Goal: Information Seeking & Learning: Learn about a topic

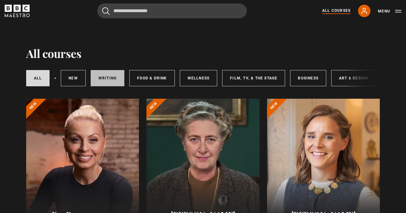
click at [104, 82] on link "Writing" at bounding box center [108, 78] width 34 height 16
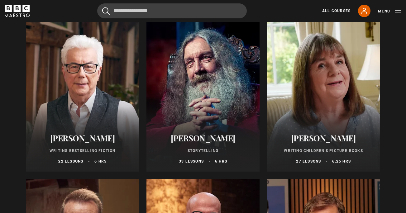
scroll to position [235, 0]
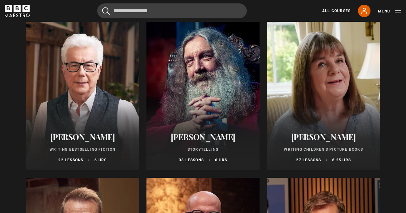
click at [88, 92] on div at bounding box center [82, 95] width 113 height 149
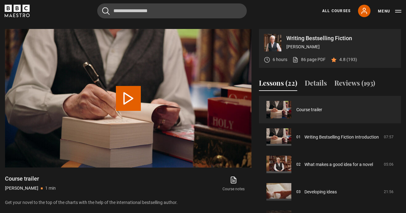
scroll to position [253, 0]
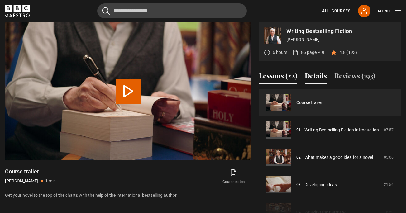
click at [317, 75] on button "Details" at bounding box center [315, 77] width 22 height 13
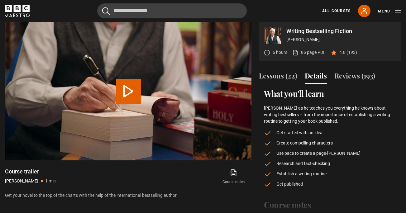
click at [316, 75] on button "Details" at bounding box center [315, 77] width 22 height 13
click at [350, 77] on button "Reviews (193)" at bounding box center [354, 77] width 41 height 13
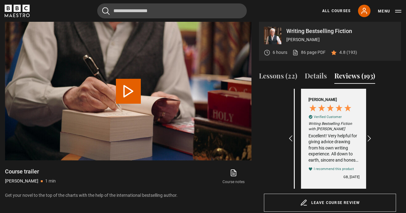
scroll to position [0, 72]
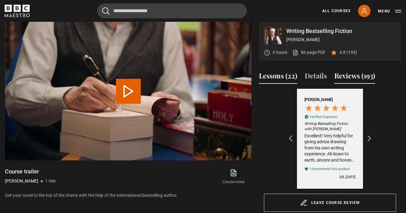
click at [275, 74] on button "Lessons (22)" at bounding box center [278, 77] width 38 height 13
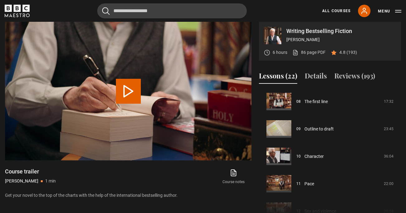
scroll to position [221, 0]
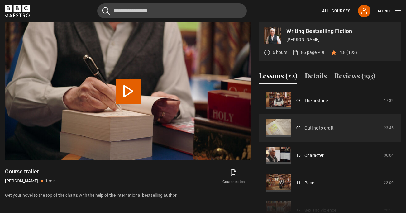
click at [321, 127] on link "Outline to draft" at bounding box center [318, 128] width 29 height 7
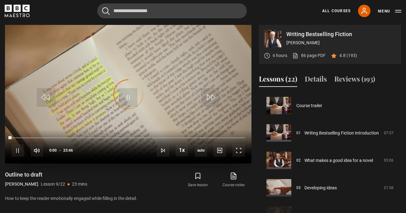
scroll to position [219, 0]
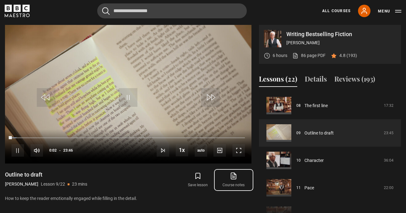
click at [232, 176] on icon at bounding box center [234, 175] width 4 height 5
click at [14, 153] on span "Video Player" at bounding box center [18, 150] width 12 height 12
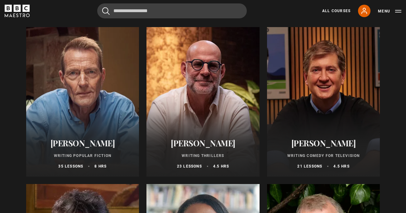
scroll to position [392, 0]
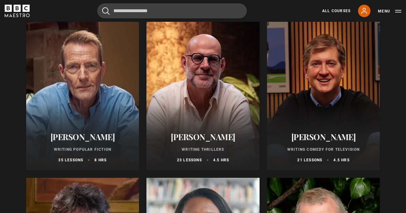
click at [110, 93] on div at bounding box center [82, 95] width 113 height 149
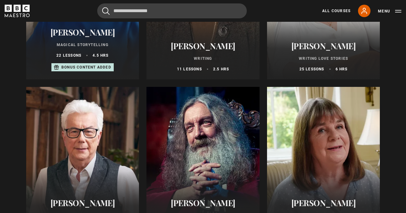
scroll to position [169, 0]
click at [208, 52] on div "[PERSON_NAME] Writing 11 lessons 2.5 hrs" at bounding box center [202, 56] width 113 height 46
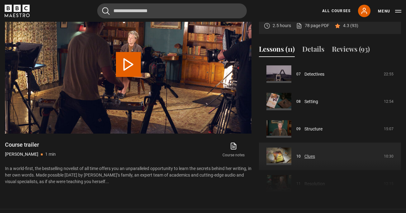
scroll to position [190, 0]
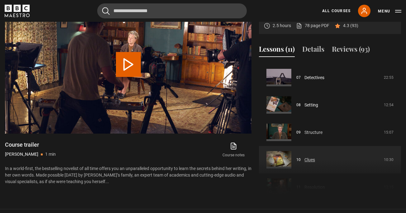
click at [322, 136] on link "Structure" at bounding box center [313, 132] width 18 height 7
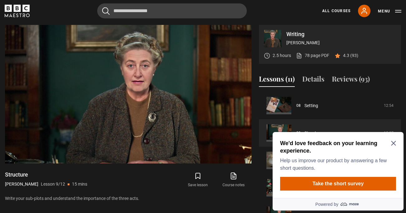
click at [392, 141] on icon "Close Maze Prompt" at bounding box center [393, 143] width 5 height 5
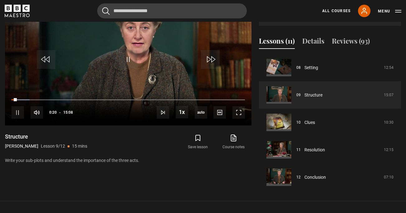
scroll to position [281, 0]
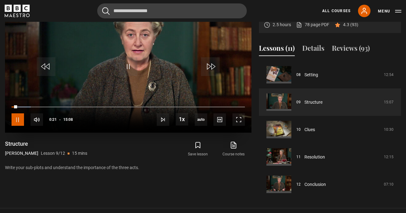
click at [16, 119] on span "Video Player" at bounding box center [18, 119] width 12 height 12
